Goal: Transaction & Acquisition: Purchase product/service

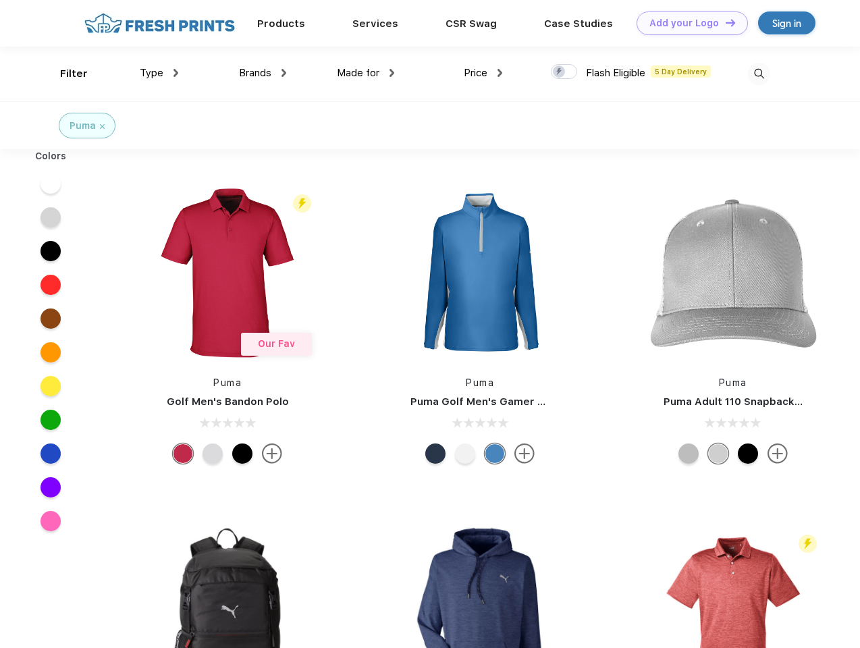
click at [687, 23] on link "Add your Logo Design Tool" at bounding box center [691, 23] width 111 height 24
click at [0, 0] on div "Design Tool" at bounding box center [0, 0] width 0 height 0
click at [724, 22] on link "Add your Logo Design Tool" at bounding box center [691, 23] width 111 height 24
click at [65, 74] on div "Filter" at bounding box center [74, 74] width 28 height 16
click at [159, 73] on span "Type" at bounding box center [152, 73] width 24 height 12
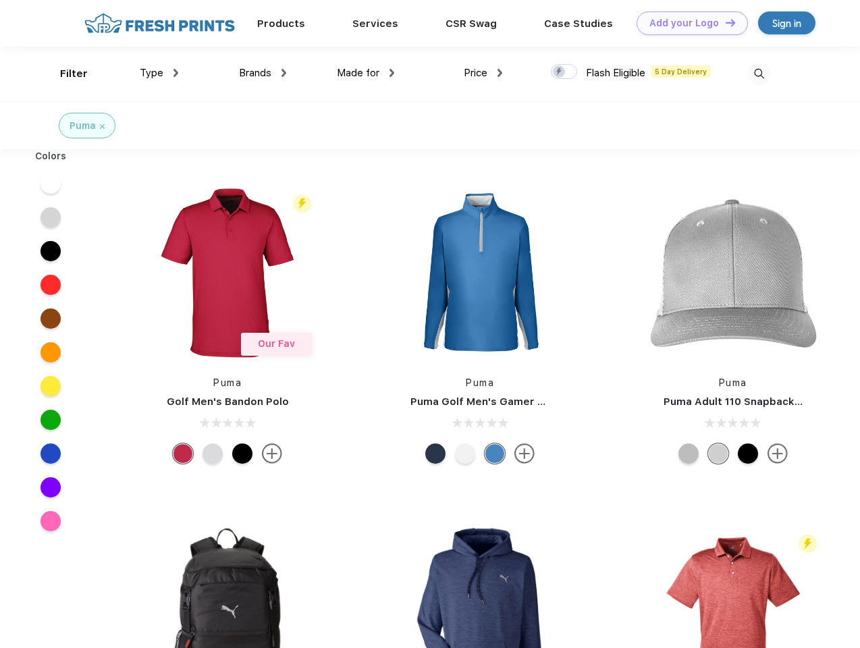
click at [263, 73] on span "Brands" at bounding box center [255, 73] width 32 height 12
click at [366, 73] on span "Made for" at bounding box center [358, 73] width 43 height 12
click at [483, 73] on span "Price" at bounding box center [476, 73] width 24 height 12
click at [564, 72] on div at bounding box center [564, 71] width 26 height 15
click at [559, 72] on input "checkbox" at bounding box center [555, 67] width 9 height 9
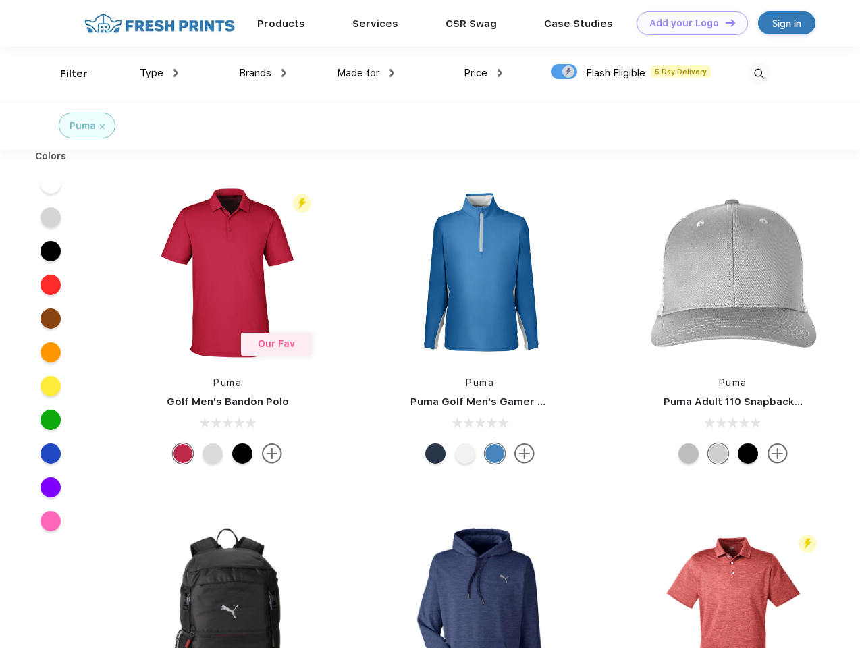
click at [759, 74] on img at bounding box center [759, 74] width 22 height 22
